Goal: Check status: Check status

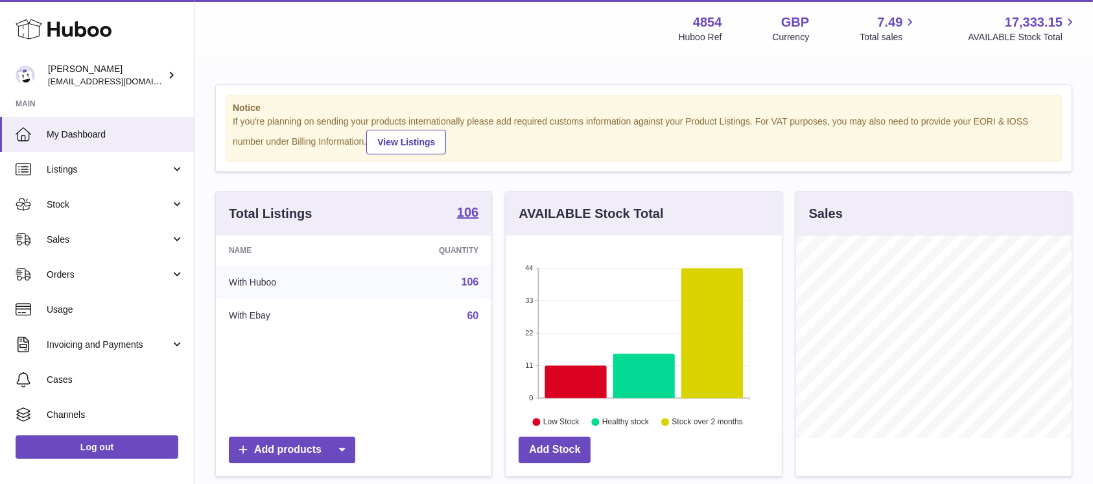
scroll to position [202, 276]
click at [156, 252] on link "Sales" at bounding box center [97, 239] width 194 height 35
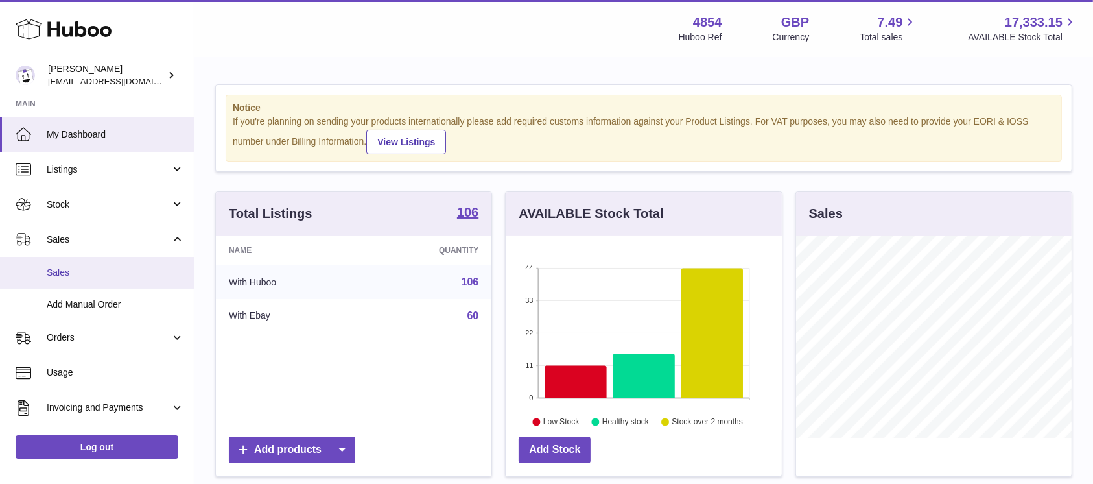
click at [110, 272] on span "Sales" at bounding box center [115, 273] width 137 height 12
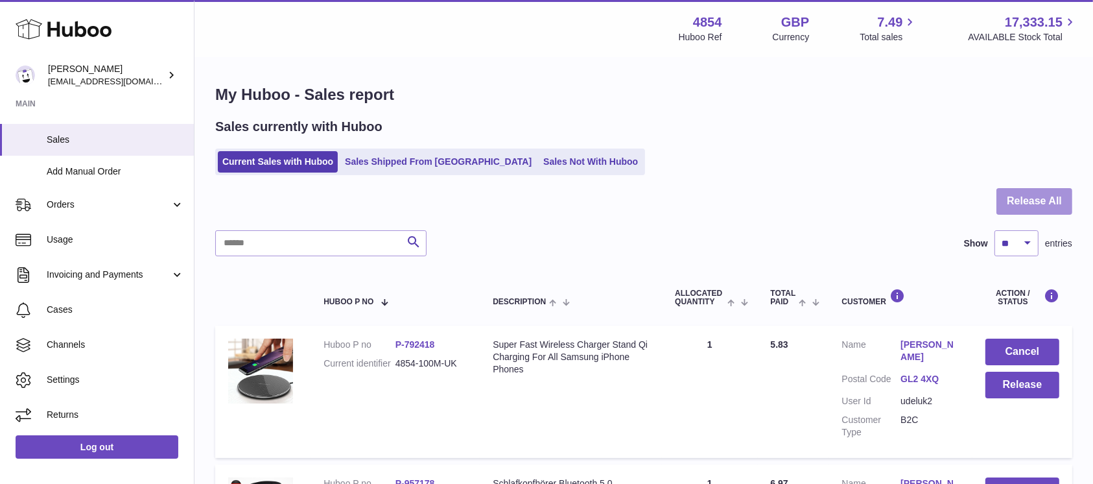
click at [1001, 194] on button "Release All" at bounding box center [1035, 201] width 76 height 27
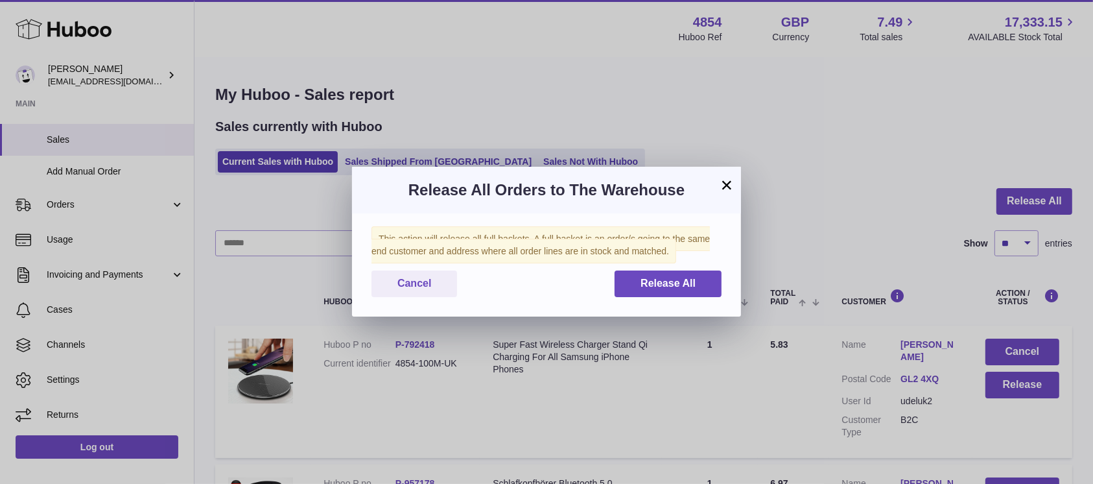
click at [650, 267] on div "This action will release all full baskets. A full basket is an order/s going to…" at bounding box center [546, 264] width 389 height 103
click at [675, 275] on button "Release All" at bounding box center [668, 283] width 107 height 27
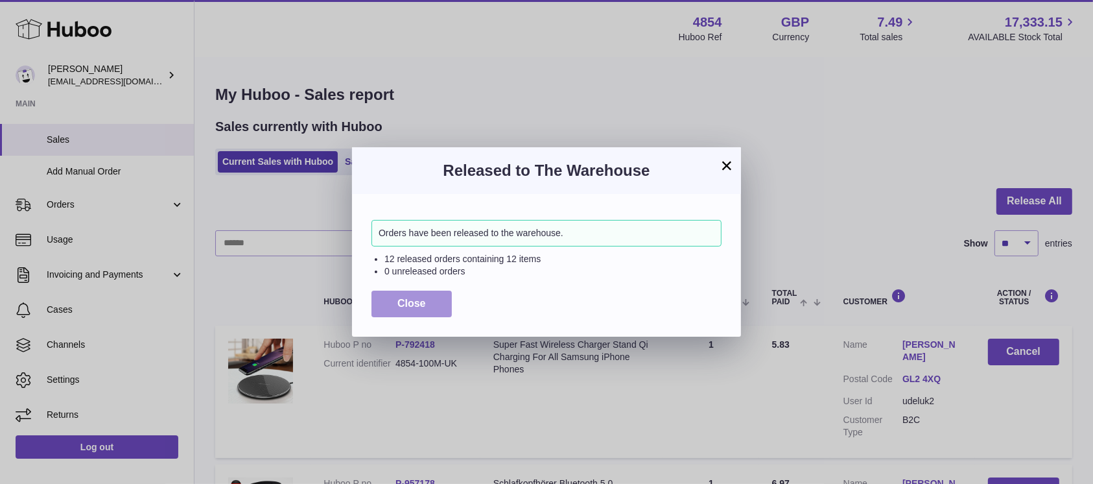
click at [404, 298] on span "Close" at bounding box center [411, 303] width 29 height 11
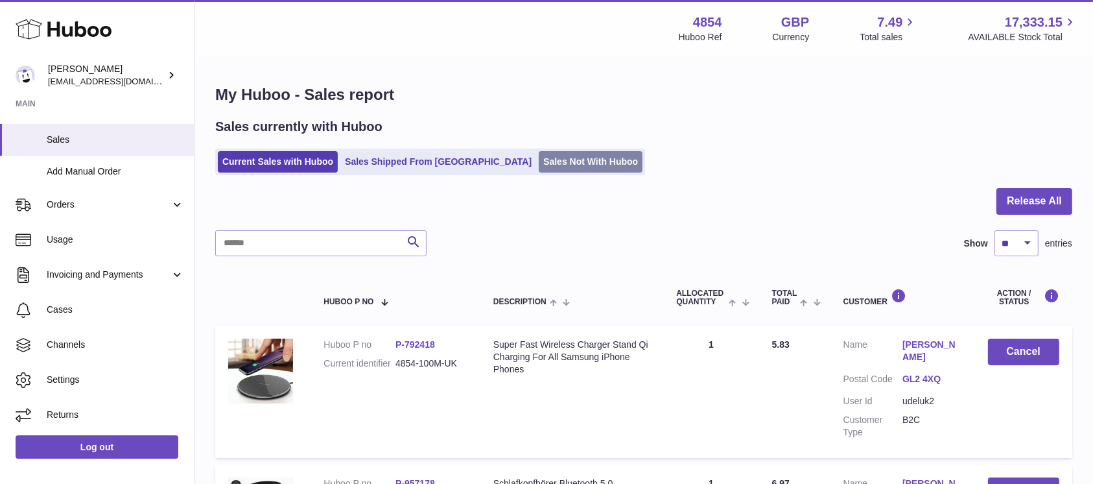
click at [539, 156] on link "Sales Not With Huboo" at bounding box center [591, 161] width 104 height 21
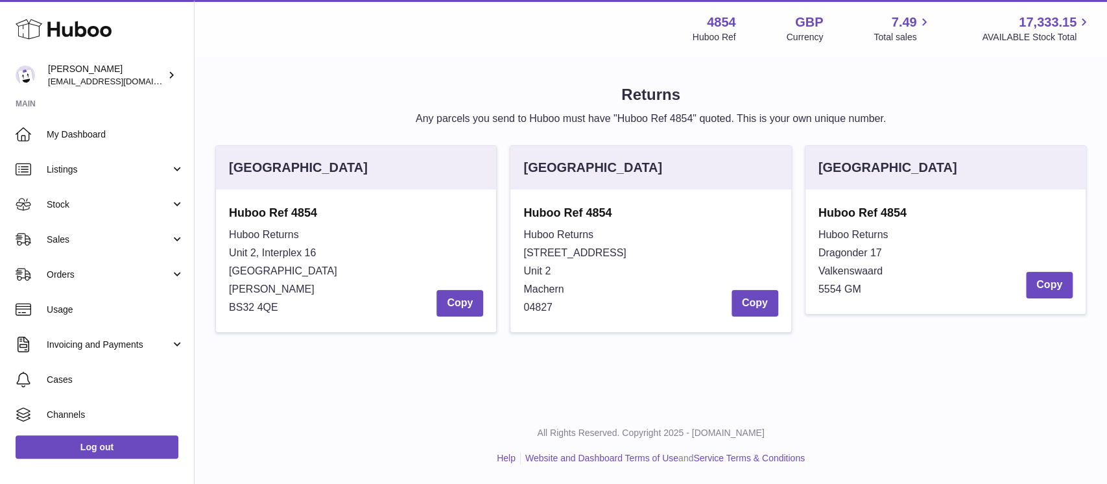
drag, startPoint x: 871, startPoint y: 287, endPoint x: 818, endPoint y: 211, distance: 92.1
click at [818, 211] on div "Huboo Ref 4854 Huboo Returns Dragonder 17 Valkenswaard 5554 GM Copy" at bounding box center [945, 251] width 254 height 93
copy div "Huboo Ref 4854 Huboo Returns Dragonder 17 Valkenswaard 5554 GM"
click at [215, 350] on div "Returns Any parcels you send to Huboo must have "Huboo Ref 4854" quoted. This i…" at bounding box center [651, 214] width 912 height 313
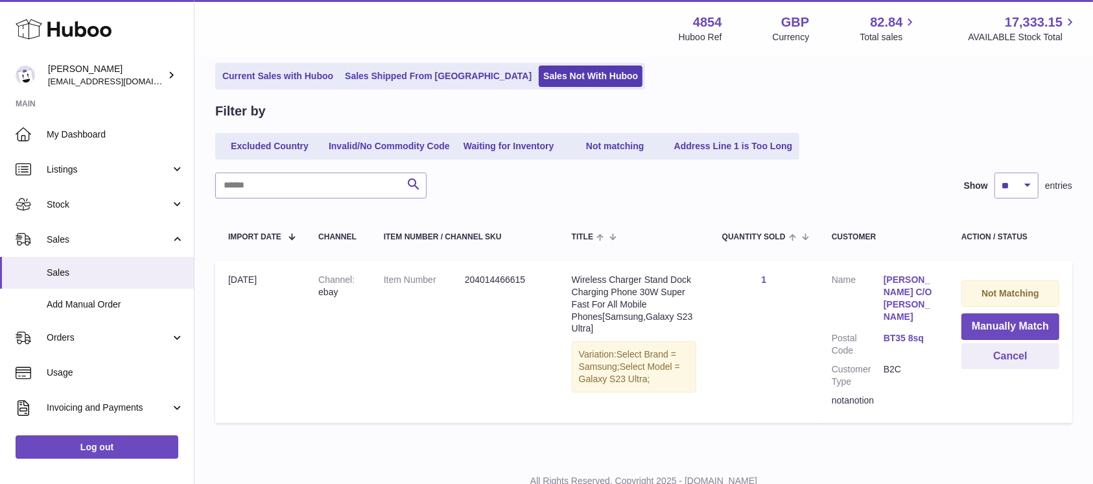
scroll to position [122, 0]
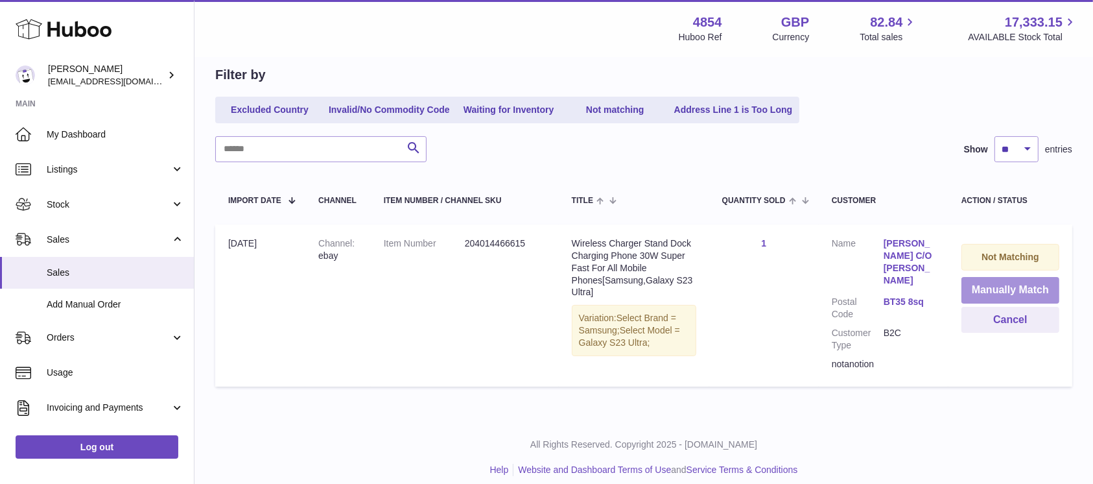
click at [988, 290] on button "Manually Match" at bounding box center [1011, 290] width 98 height 27
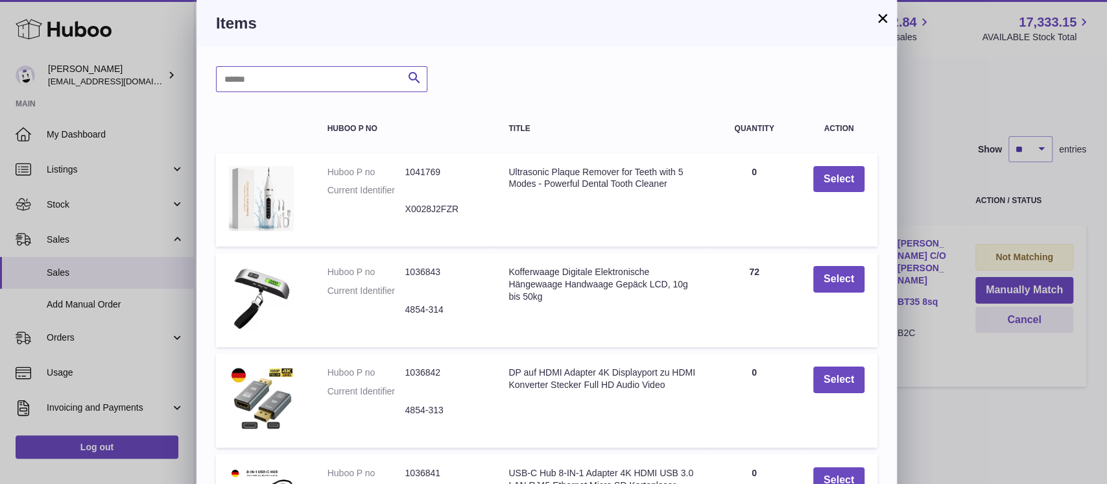
click at [291, 81] on input "text" at bounding box center [321, 79] width 211 height 26
type input "*****"
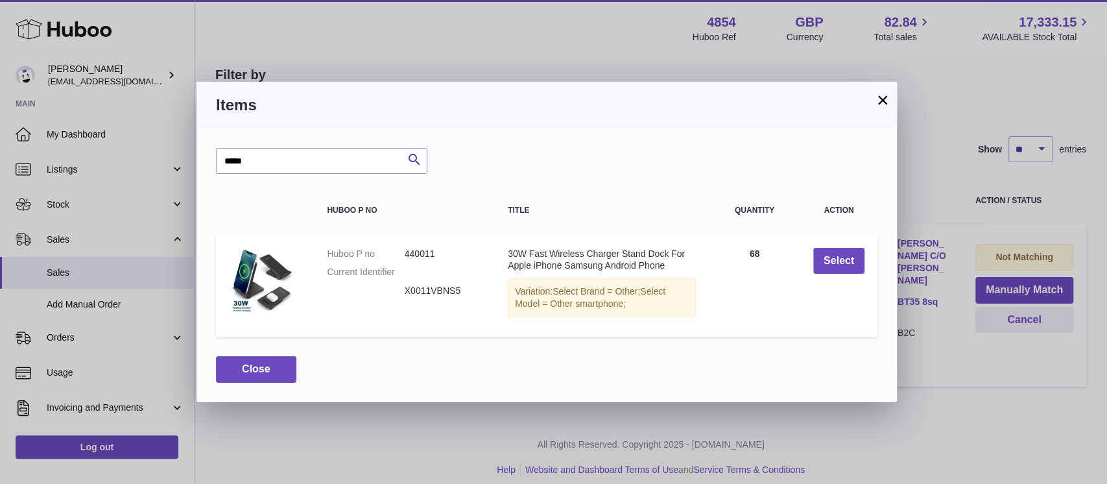
click at [811, 270] on td "Select" at bounding box center [838, 286] width 77 height 102
click at [811, 269] on td "Select" at bounding box center [838, 286] width 77 height 102
click at [814, 264] on button "Select" at bounding box center [838, 261] width 51 height 27
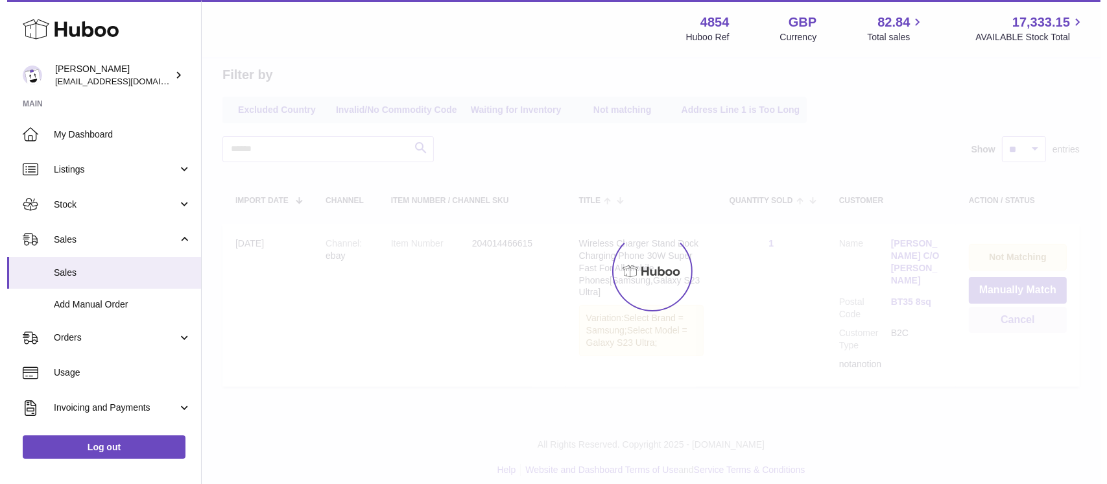
scroll to position [0, 0]
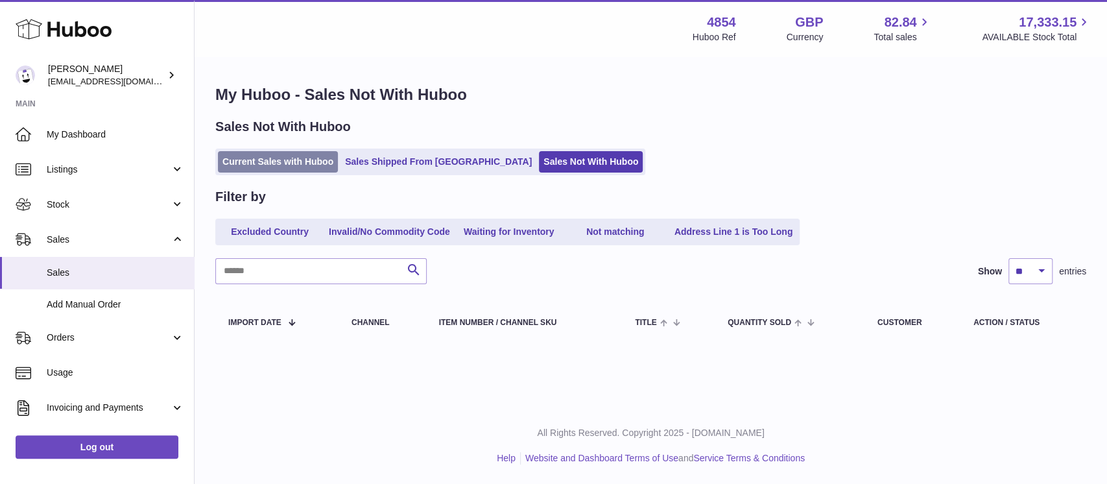
click at [280, 155] on link "Current Sales with Huboo" at bounding box center [278, 161] width 120 height 21
drag, startPoint x: 280, startPoint y: 155, endPoint x: 406, endPoint y: 62, distance: 156.7
click at [280, 155] on link "Current Sales with Huboo" at bounding box center [278, 161] width 120 height 21
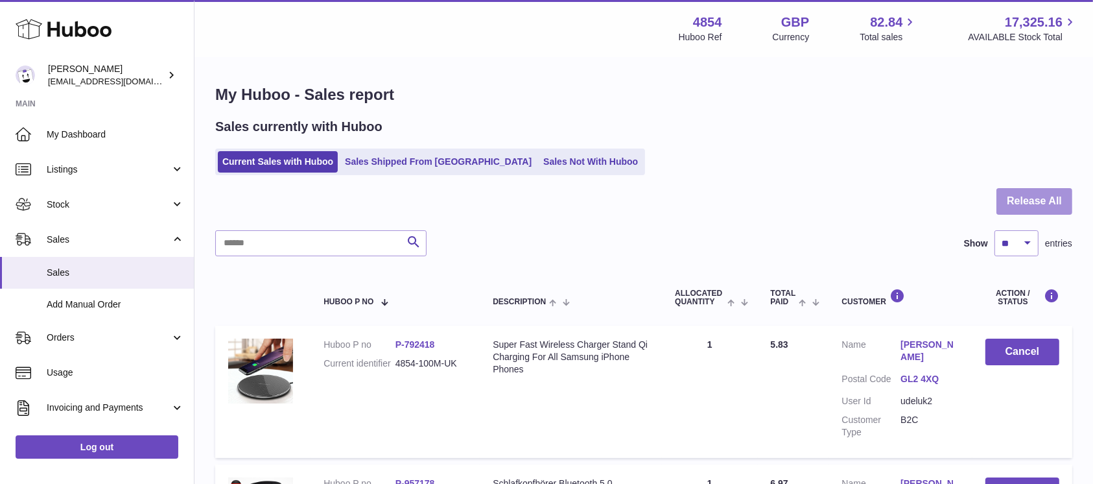
click at [1057, 200] on button "Release All" at bounding box center [1035, 201] width 76 height 27
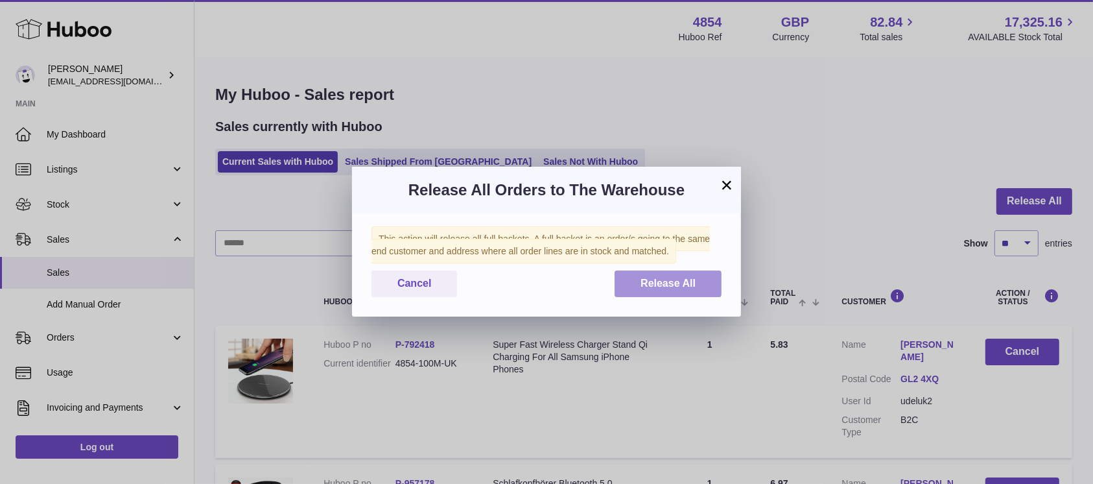
click at [695, 284] on span "Release All" at bounding box center [668, 283] width 55 height 11
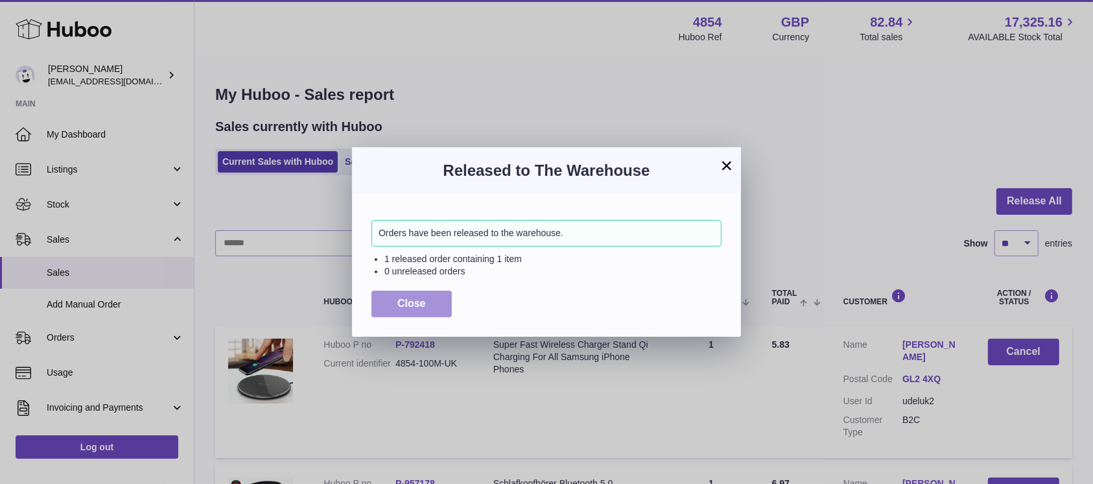
drag, startPoint x: 414, startPoint y: 302, endPoint x: 469, endPoint y: 265, distance: 66.7
click at [413, 303] on span "Close" at bounding box center [411, 303] width 29 height 11
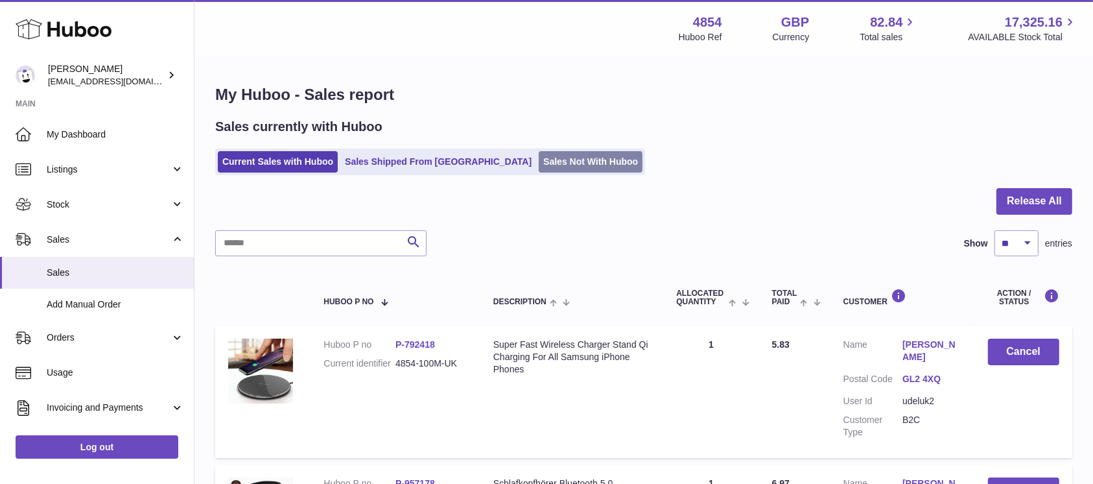
click at [573, 160] on link "Sales Not With Huboo" at bounding box center [591, 161] width 104 height 21
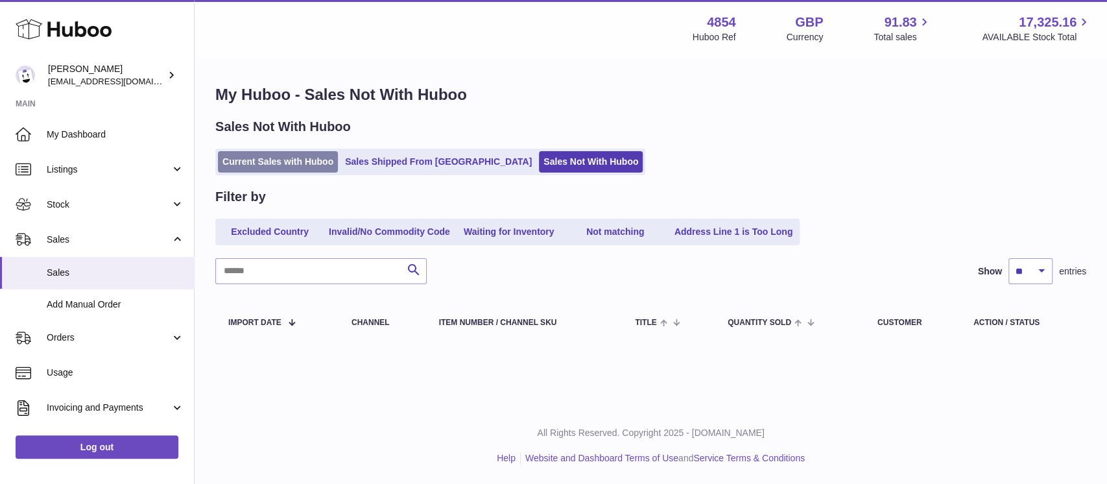
click at [304, 158] on link "Current Sales with Huboo" at bounding box center [278, 161] width 120 height 21
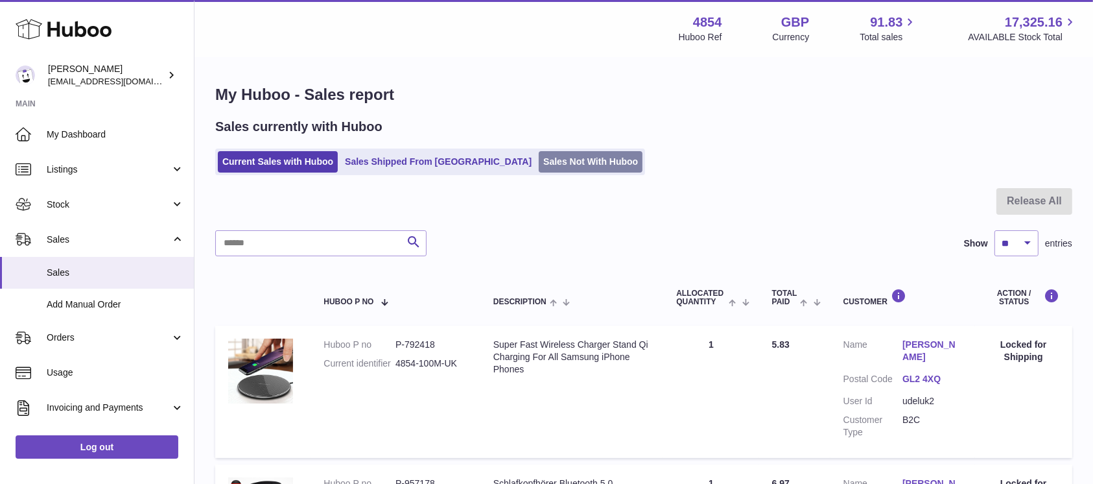
click at [539, 166] on link "Sales Not With Huboo" at bounding box center [591, 161] width 104 height 21
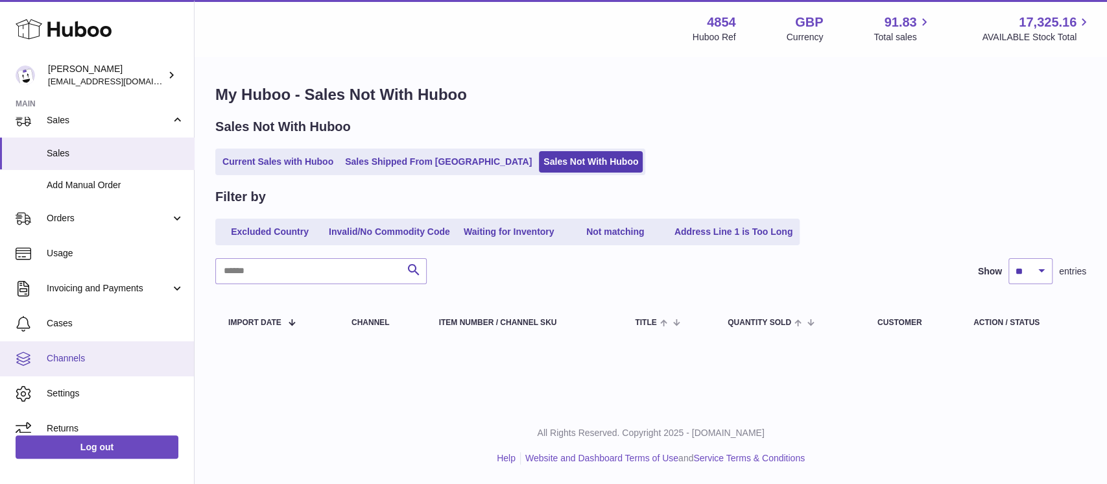
scroll to position [133, 0]
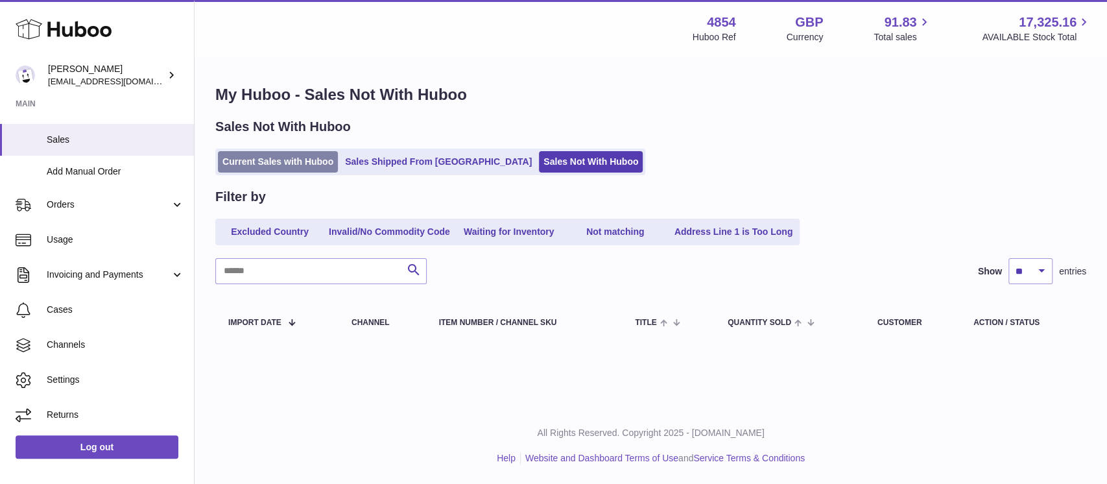
click at [280, 168] on link "Current Sales with Huboo" at bounding box center [278, 161] width 120 height 21
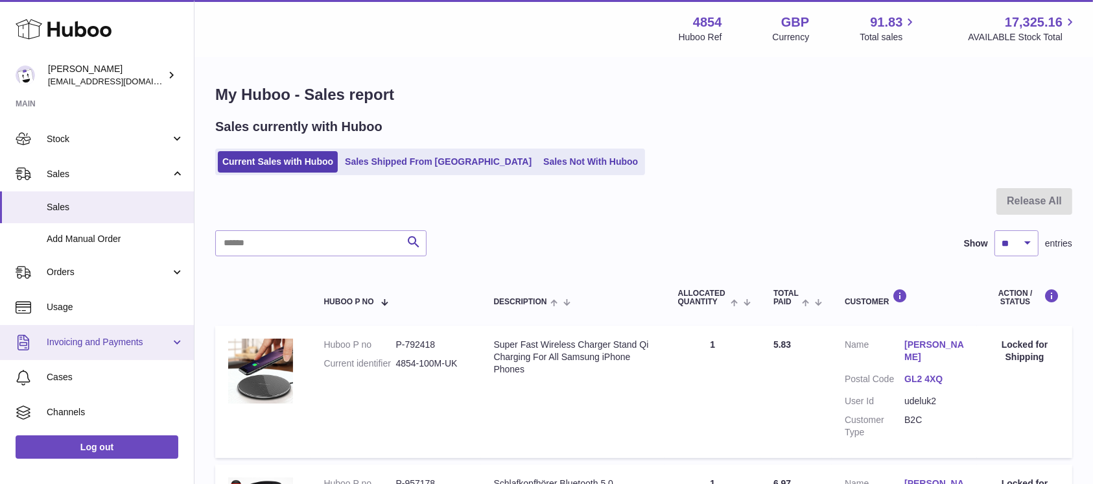
scroll to position [133, 0]
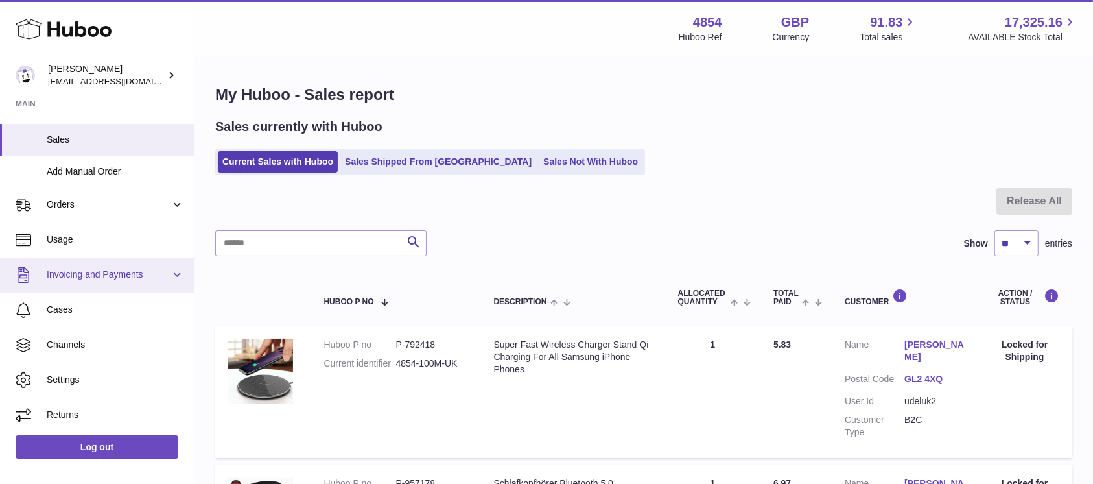
click at [161, 272] on span "Invoicing and Payments" at bounding box center [109, 274] width 124 height 12
click at [156, 278] on span "Invoicing and Payments" at bounding box center [109, 274] width 124 height 12
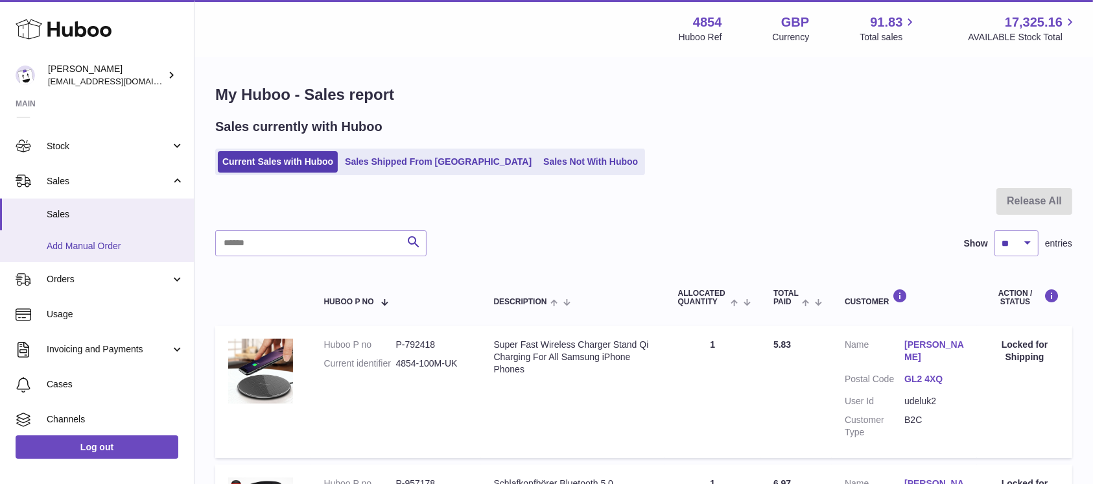
scroll to position [47, 0]
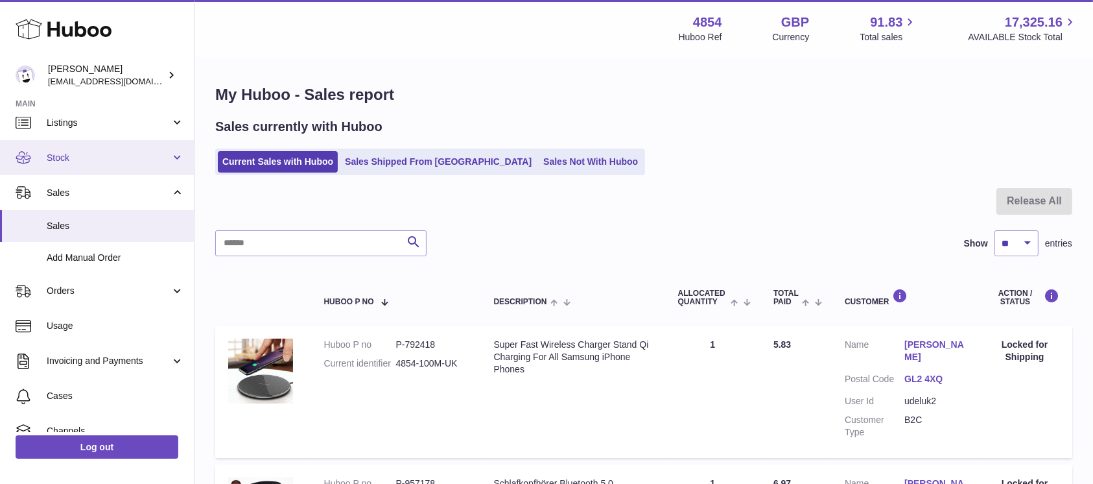
click at [161, 168] on link "Stock" at bounding box center [97, 157] width 194 height 35
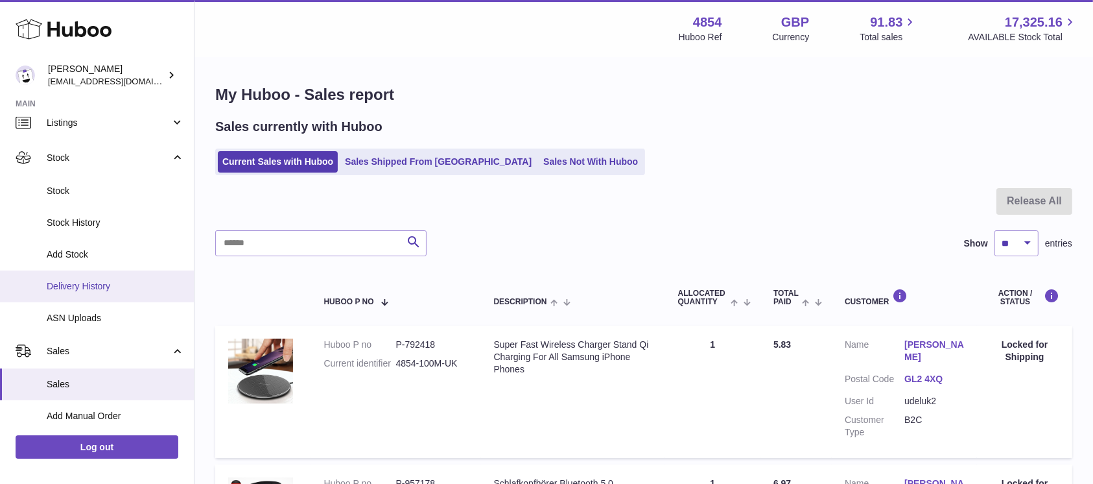
click at [119, 289] on span "Delivery History" at bounding box center [115, 286] width 137 height 12
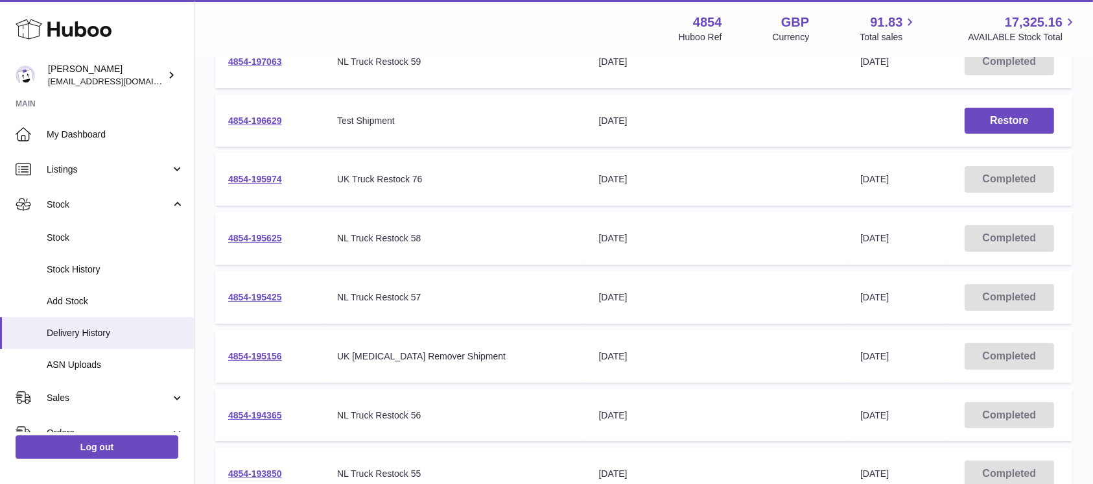
scroll to position [496, 0]
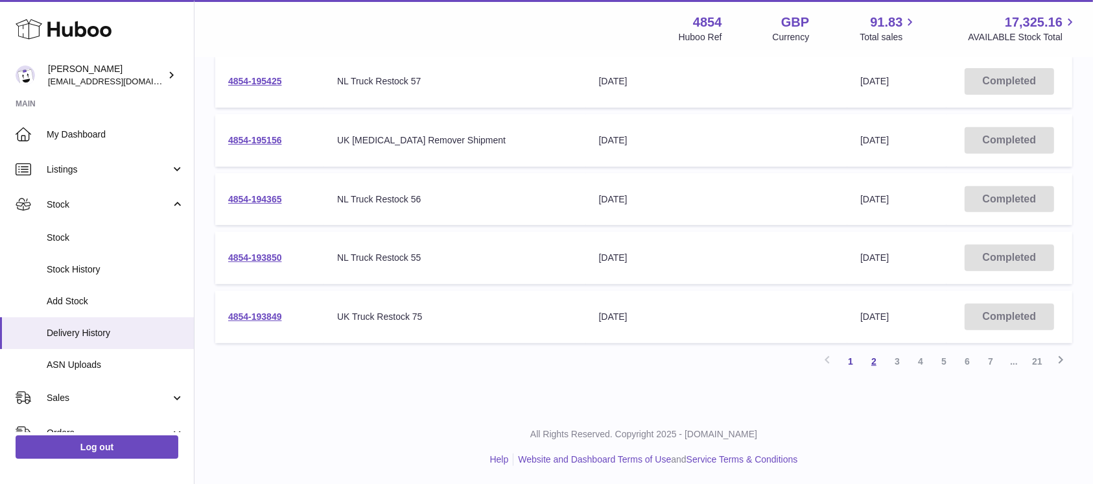
click at [871, 354] on link "2" at bounding box center [873, 361] width 23 height 23
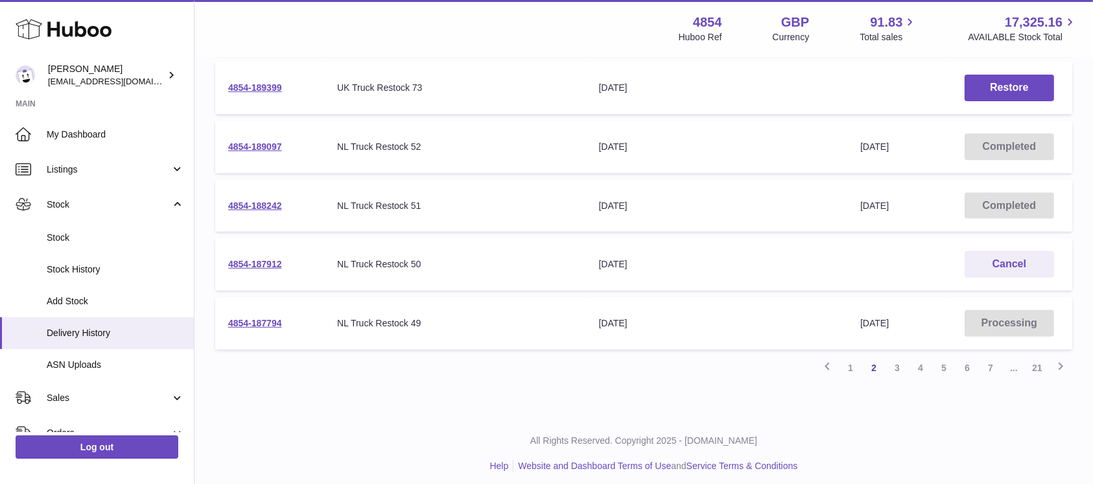
scroll to position [490, 0]
drag, startPoint x: 289, startPoint y: 261, endPoint x: 225, endPoint y: 261, distance: 63.5
click at [225, 261] on td "4854-187912" at bounding box center [269, 263] width 109 height 53
copy link "4854-187912"
click at [265, 262] on link "4854-187912" at bounding box center [255, 263] width 54 height 10
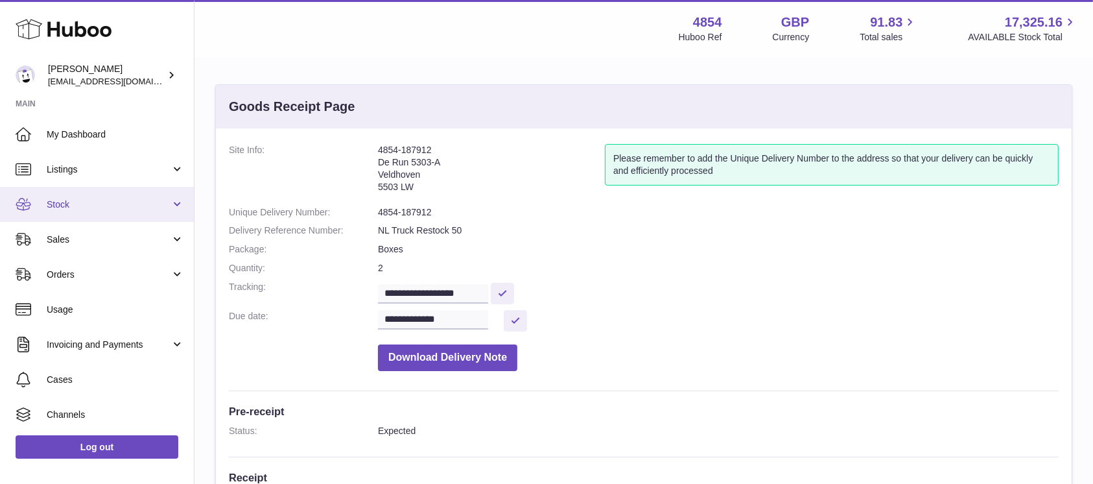
click at [153, 207] on span "Stock" at bounding box center [109, 204] width 124 height 12
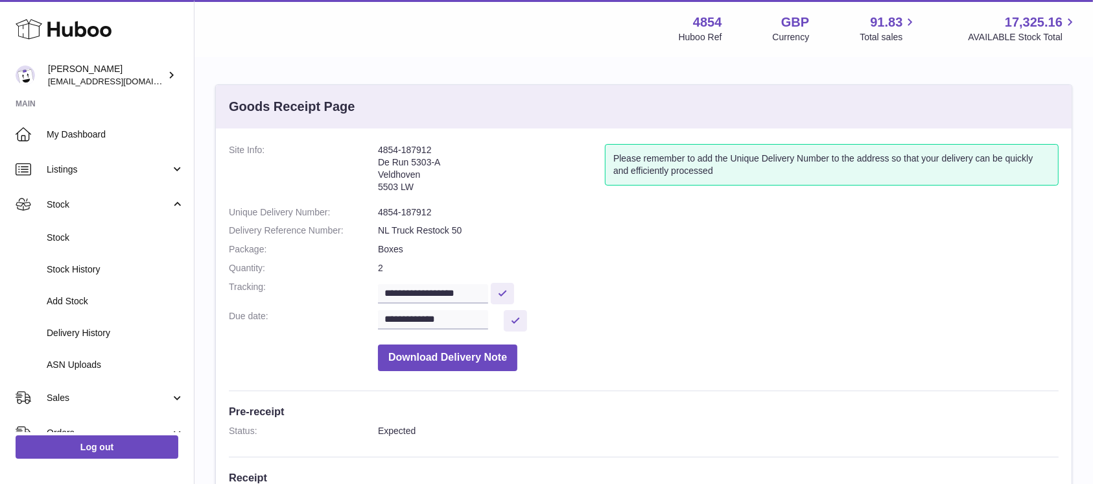
drag, startPoint x: 429, startPoint y: 150, endPoint x: 374, endPoint y: 151, distance: 55.1
click at [374, 151] on dl "**********" at bounding box center [644, 260] width 830 height 233
copy dl "4854-187912"
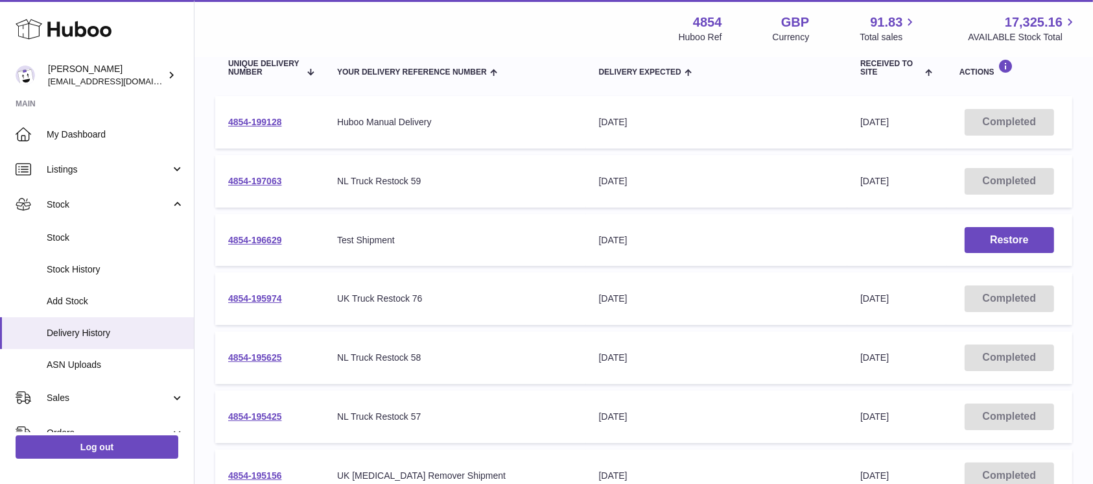
scroll to position [172, 0]
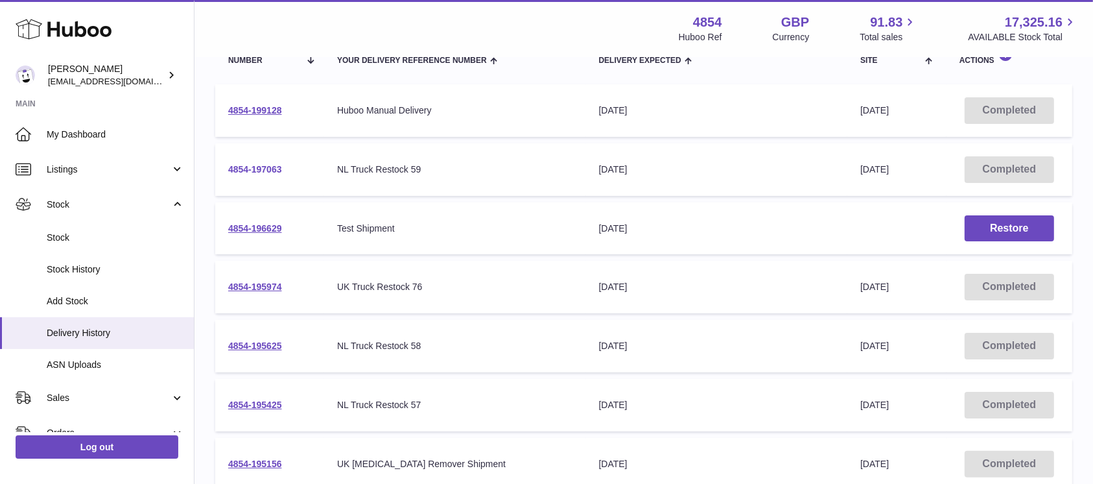
click at [266, 169] on link "4854-197063" at bounding box center [255, 169] width 54 height 10
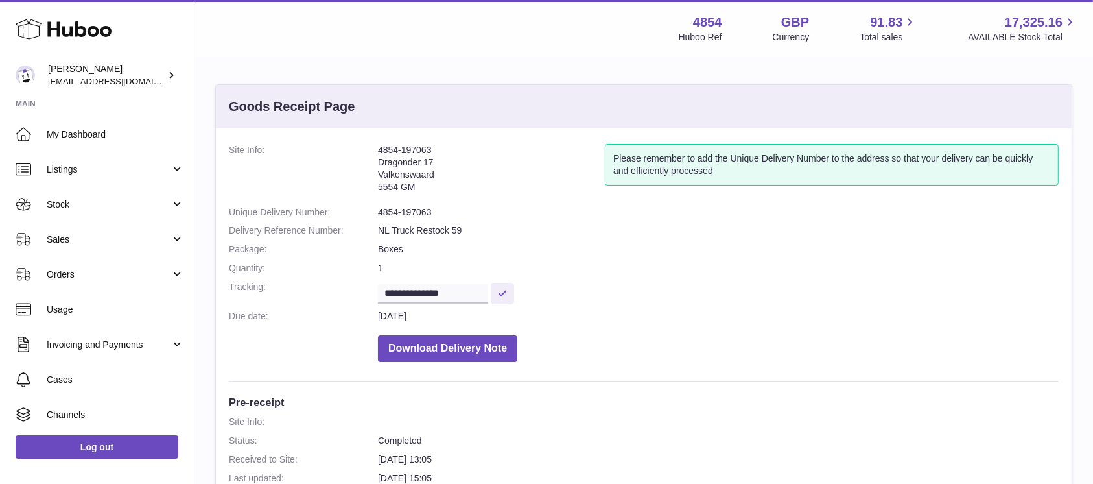
drag, startPoint x: 426, startPoint y: 184, endPoint x: 373, endPoint y: 147, distance: 64.2
click at [373, 147] on dl "**********" at bounding box center [644, 256] width 830 height 224
drag, startPoint x: 410, startPoint y: 184, endPoint x: 423, endPoint y: 187, distance: 12.6
click at [412, 184] on address "4854-197063 Dragonder 17 Valkenswaard 5554 GM" at bounding box center [491, 172] width 227 height 56
click at [423, 187] on address "4854-197063 Dragonder 17 Valkenswaard 5554 GM" at bounding box center [491, 172] width 227 height 56
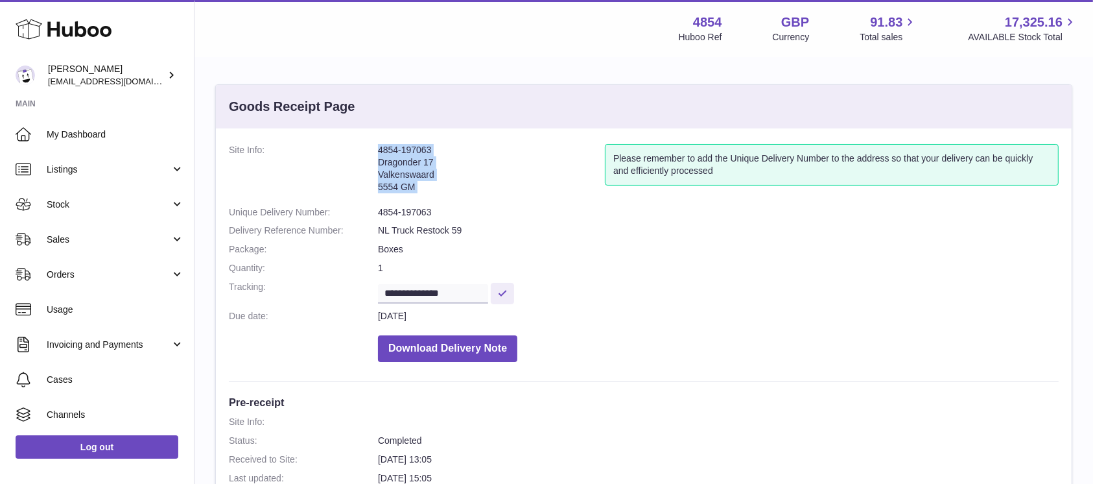
drag, startPoint x: 423, startPoint y: 187, endPoint x: 375, endPoint y: 164, distance: 53.1
click at [375, 164] on dl "**********" at bounding box center [644, 256] width 830 height 224
click at [376, 163] on dt "Site Info:" at bounding box center [303, 172] width 149 height 56
drag, startPoint x: 379, startPoint y: 163, endPoint x: 424, endPoint y: 184, distance: 50.2
click at [424, 184] on address "4854-197063 Dragonder 17 Valkenswaard 5554 GM" at bounding box center [491, 172] width 227 height 56
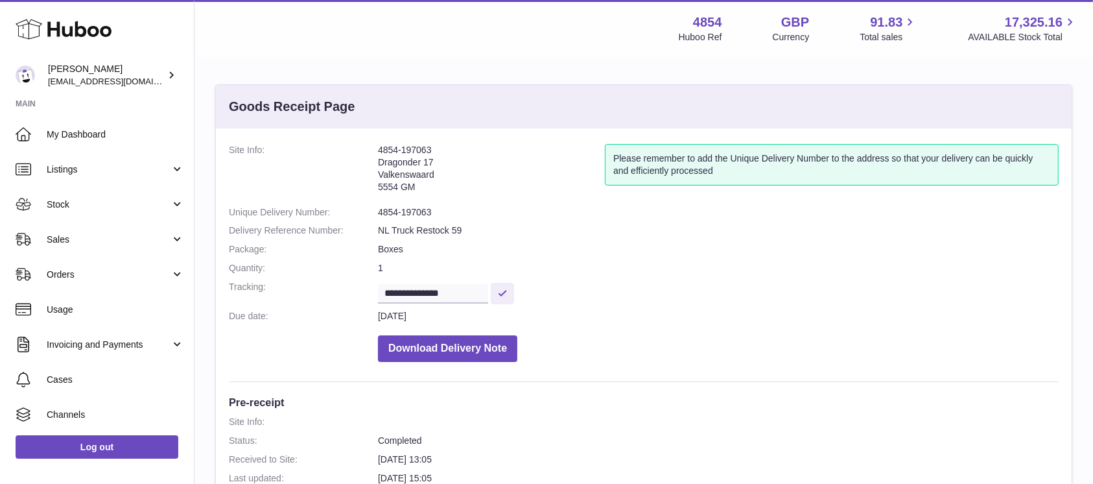
copy address "Dragonder 17 Valkenswaard 5554 GM"
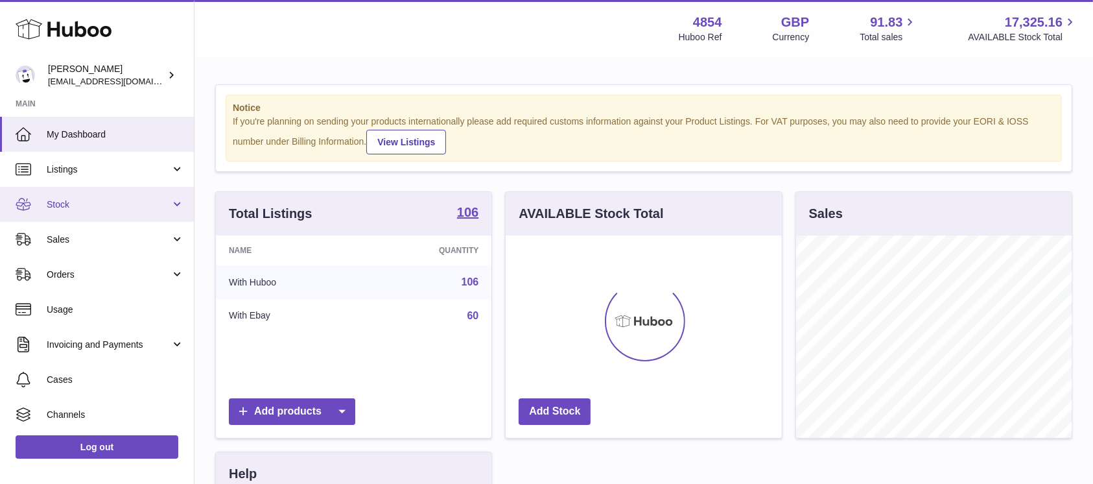
scroll to position [202, 276]
click at [137, 200] on span "Stock" at bounding box center [109, 204] width 124 height 12
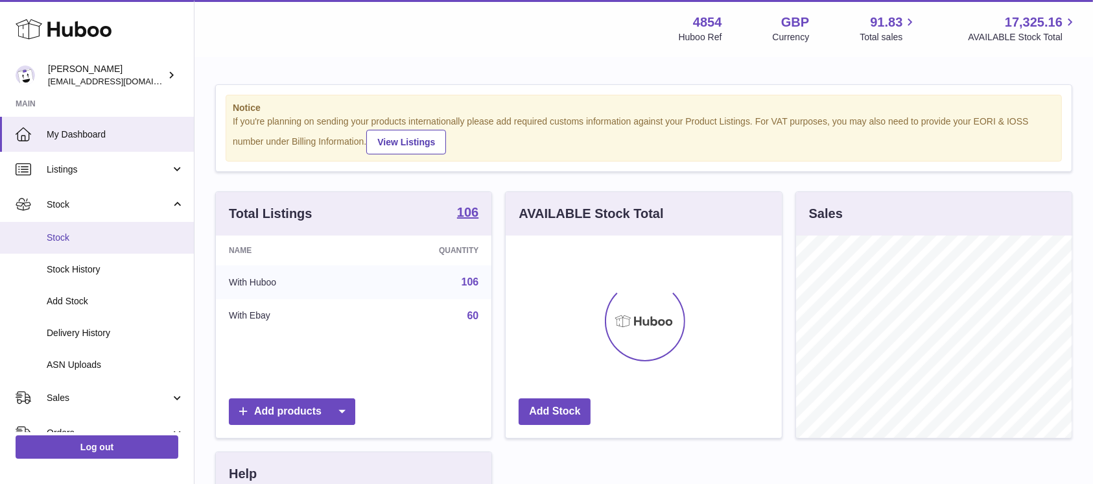
click at [112, 239] on span "Stock" at bounding box center [115, 237] width 137 height 12
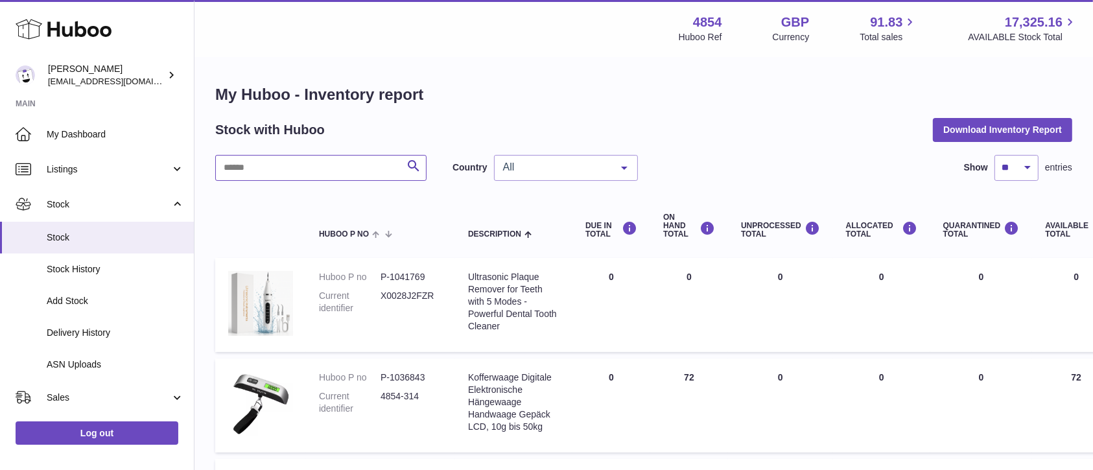
click at [361, 163] on input "text" at bounding box center [320, 168] width 211 height 26
type input "****"
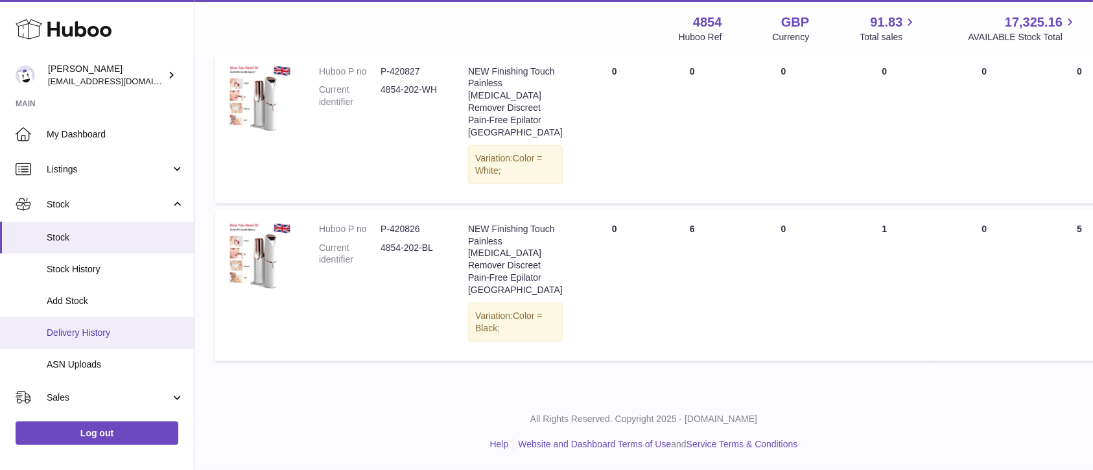
scroll to position [228, 0]
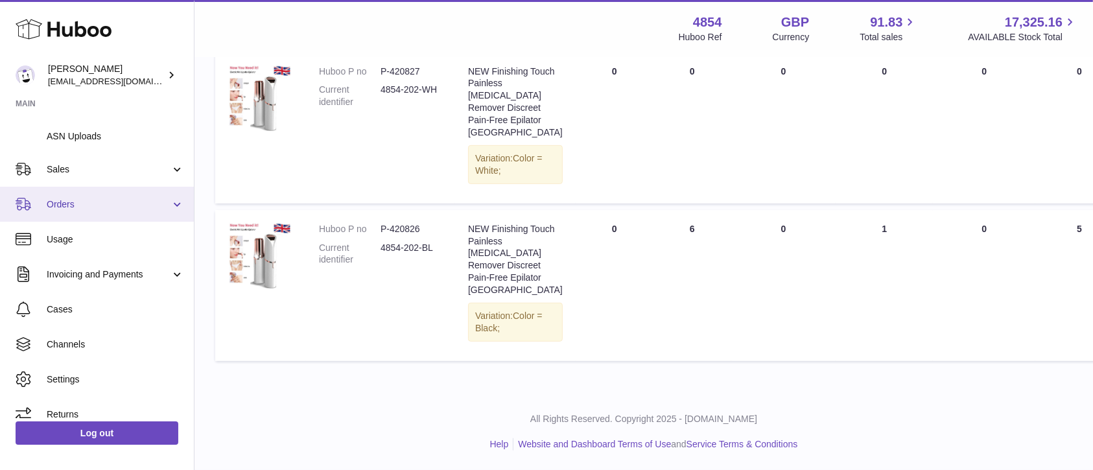
click at [156, 192] on link "Orders" at bounding box center [97, 204] width 194 height 35
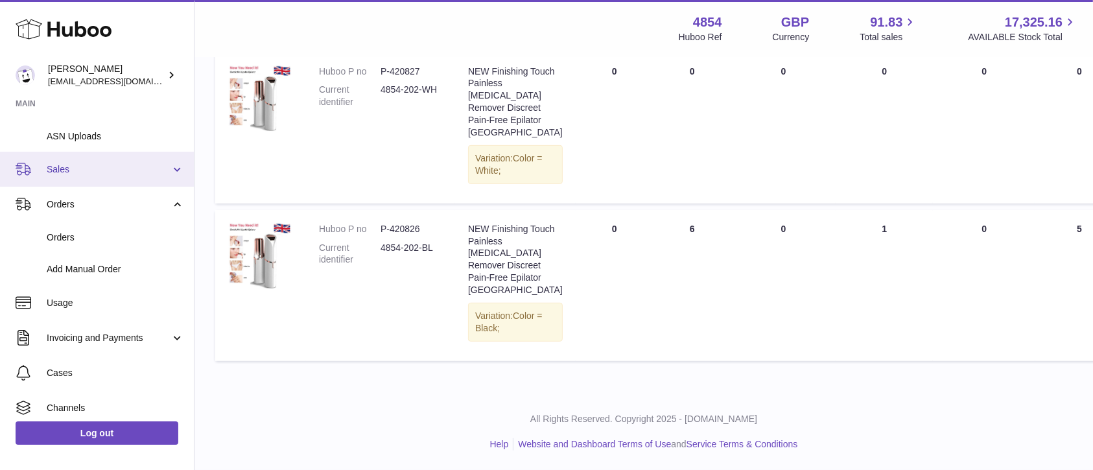
click at [151, 168] on span "Sales" at bounding box center [109, 169] width 124 height 12
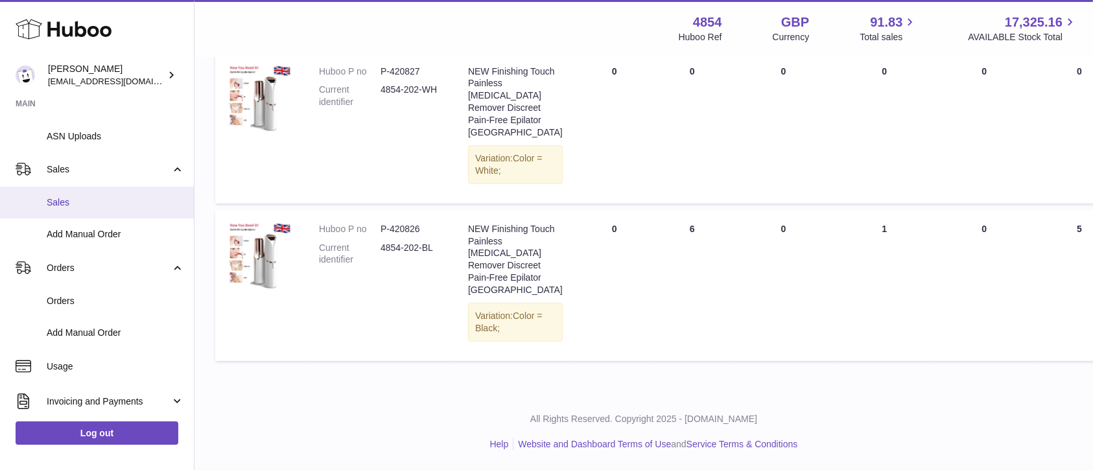
click at [124, 200] on span "Sales" at bounding box center [115, 202] width 137 height 12
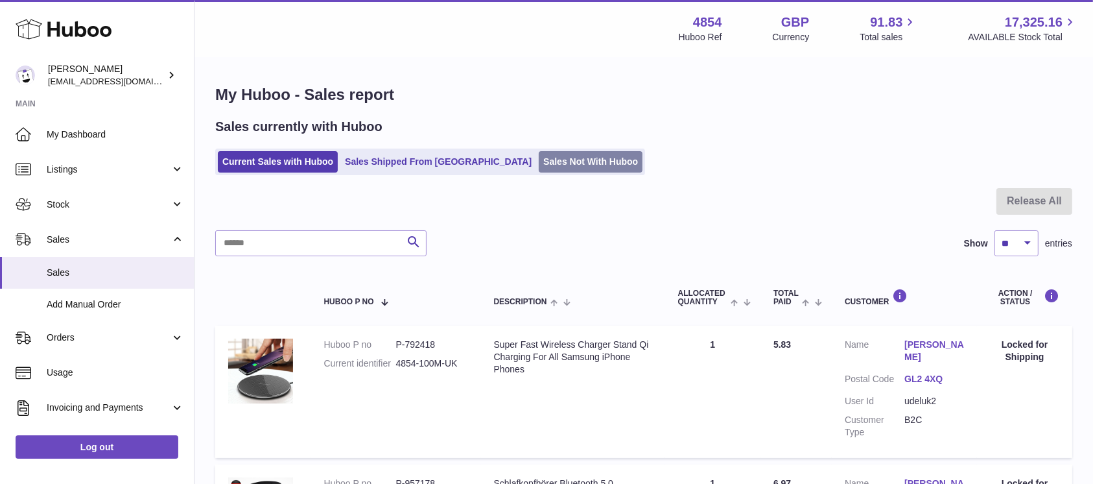
click at [539, 157] on link "Sales Not With Huboo" at bounding box center [591, 161] width 104 height 21
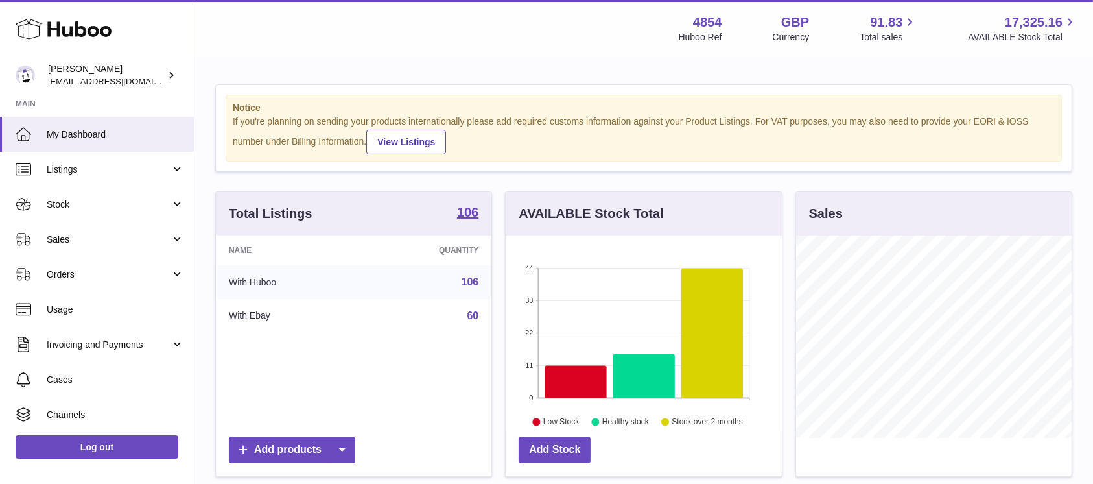
scroll to position [202, 276]
click at [128, 247] on link "Sales" at bounding box center [97, 239] width 194 height 35
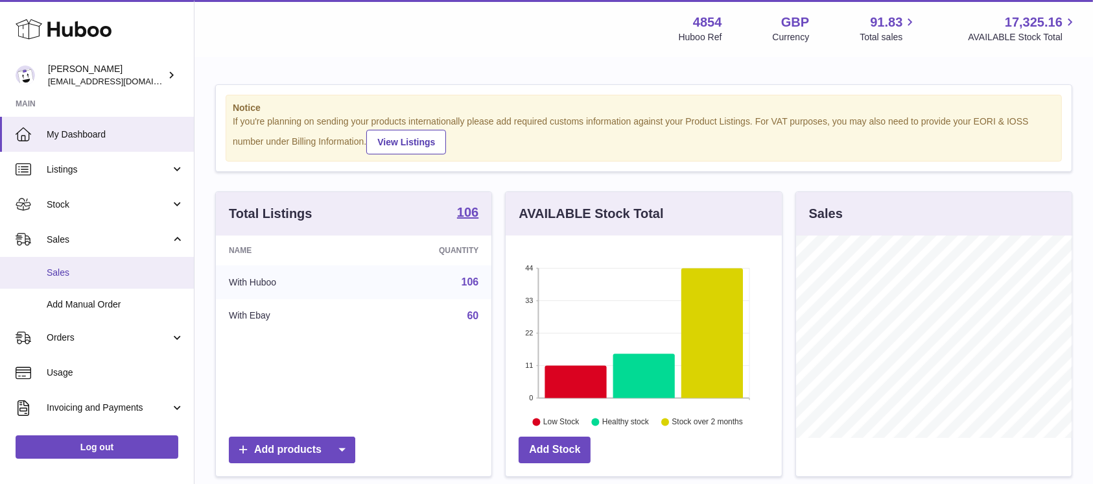
click at [120, 274] on span "Sales" at bounding box center [115, 273] width 137 height 12
